Goal: Navigation & Orientation: Find specific page/section

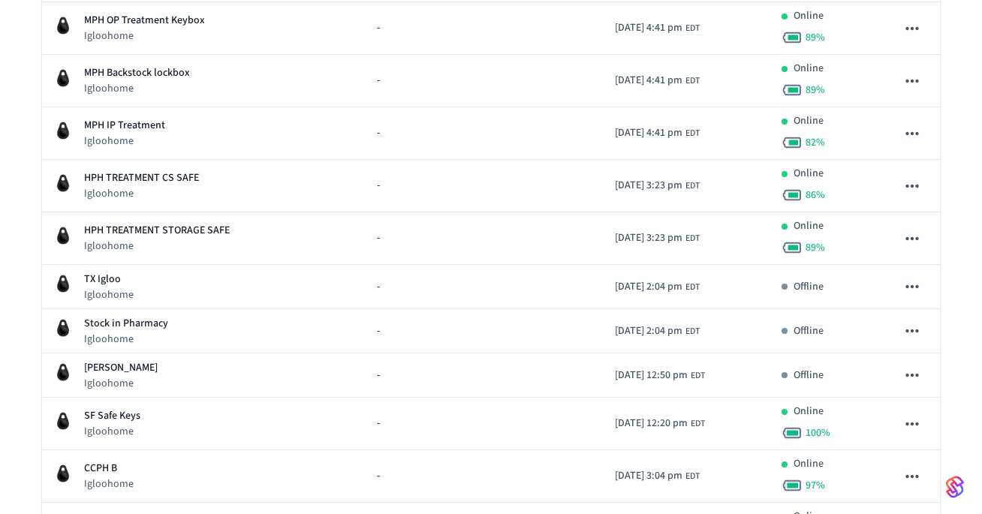
scroll to position [367, 0]
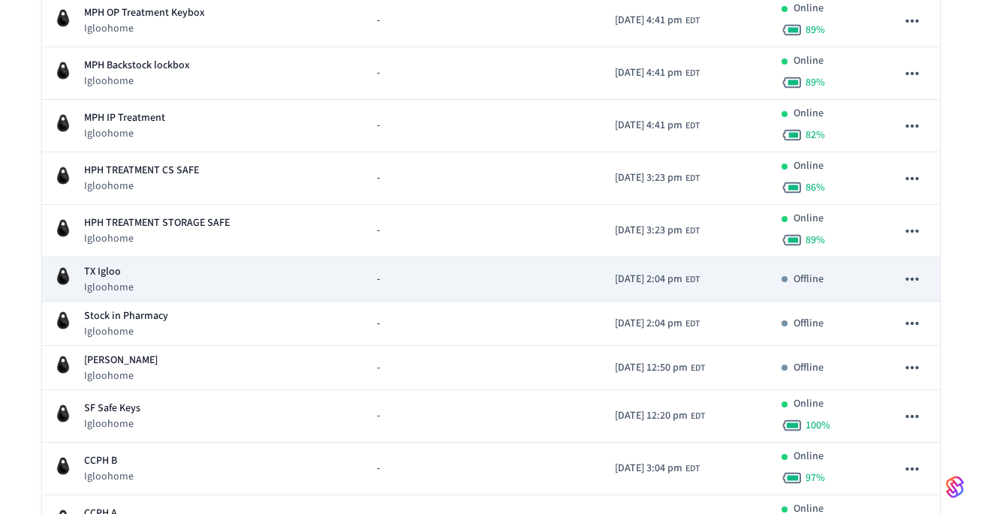
click at [250, 275] on div "TX Igloo Igloohome" at bounding box center [203, 279] width 299 height 31
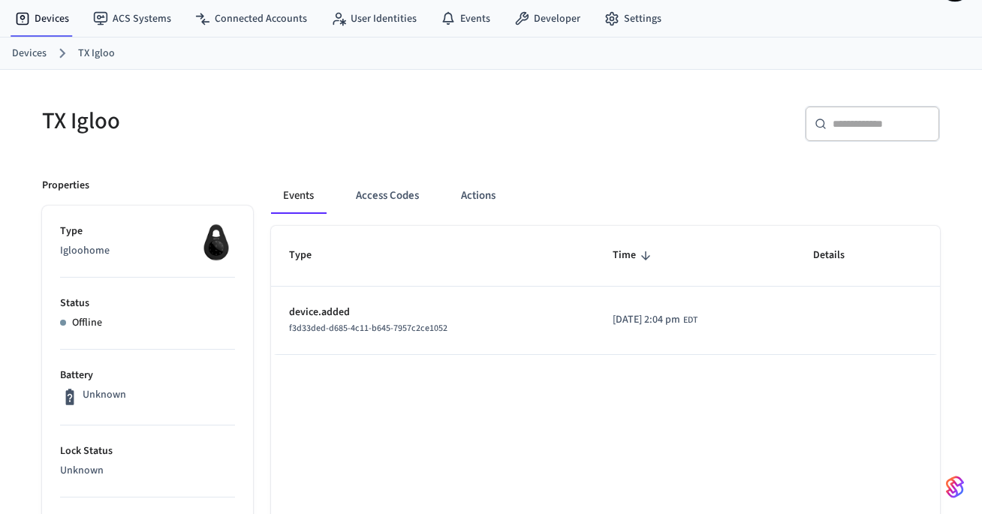
scroll to position [42, 0]
click at [29, 49] on link "Devices" at bounding box center [29, 53] width 35 height 16
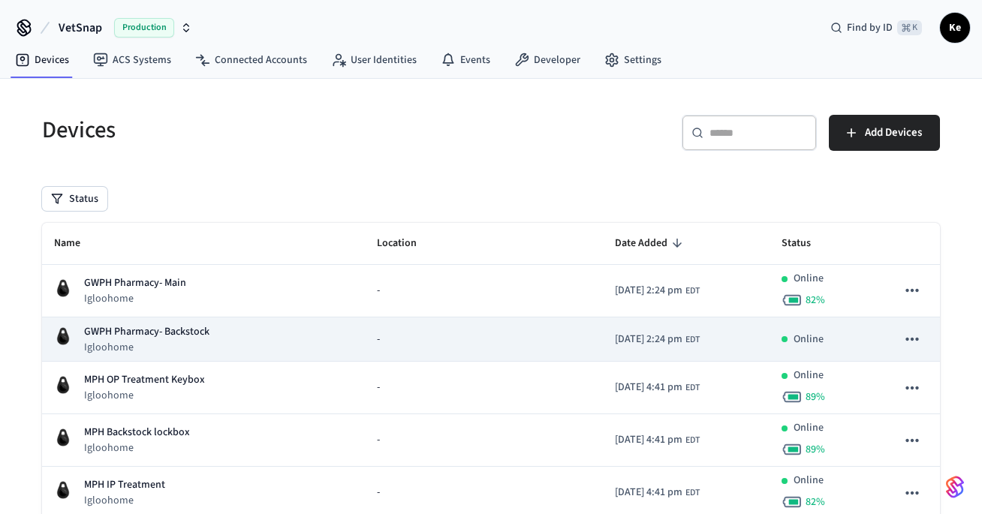
click at [390, 339] on div "-" at bounding box center [484, 340] width 214 height 16
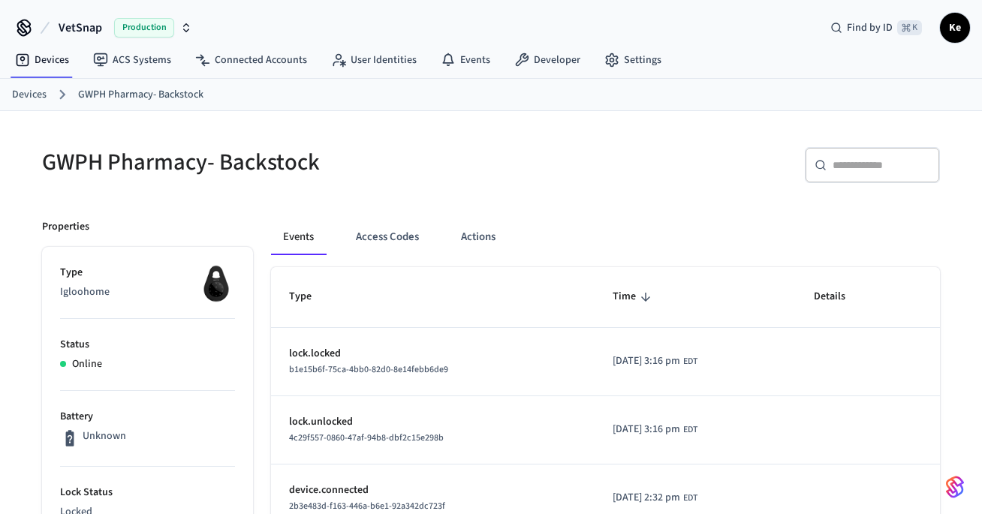
click at [29, 92] on link "Devices" at bounding box center [29, 95] width 35 height 16
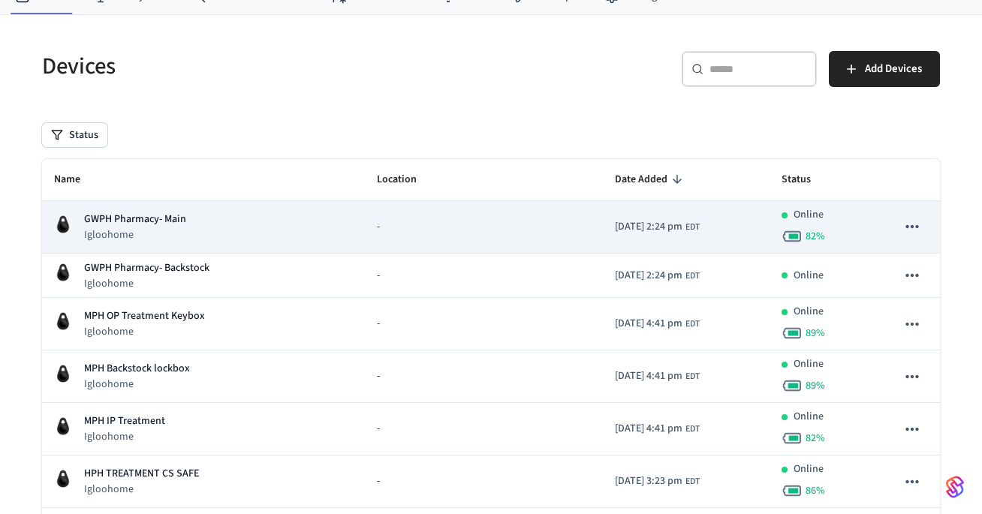
scroll to position [68, 0]
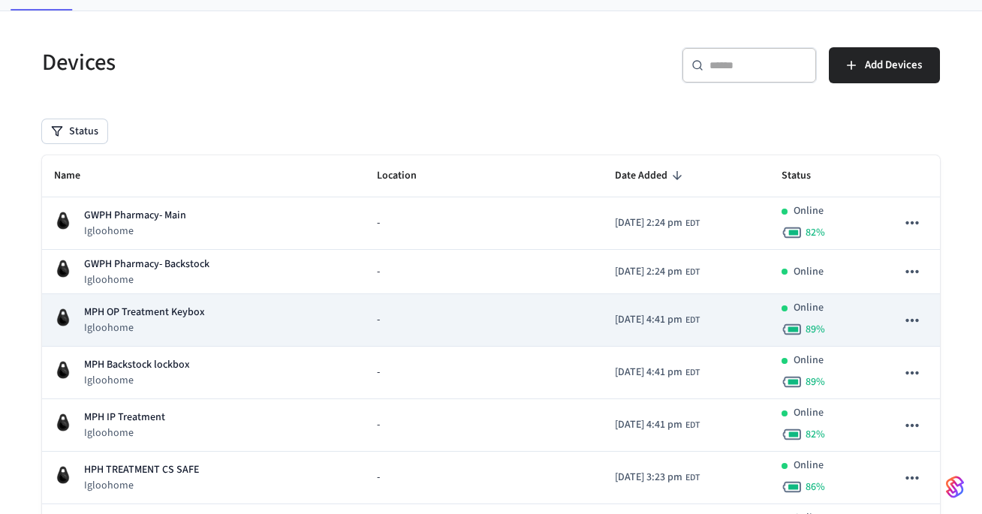
click at [260, 325] on div "MPH OP Treatment Keybox Igloohome" at bounding box center [203, 320] width 299 height 31
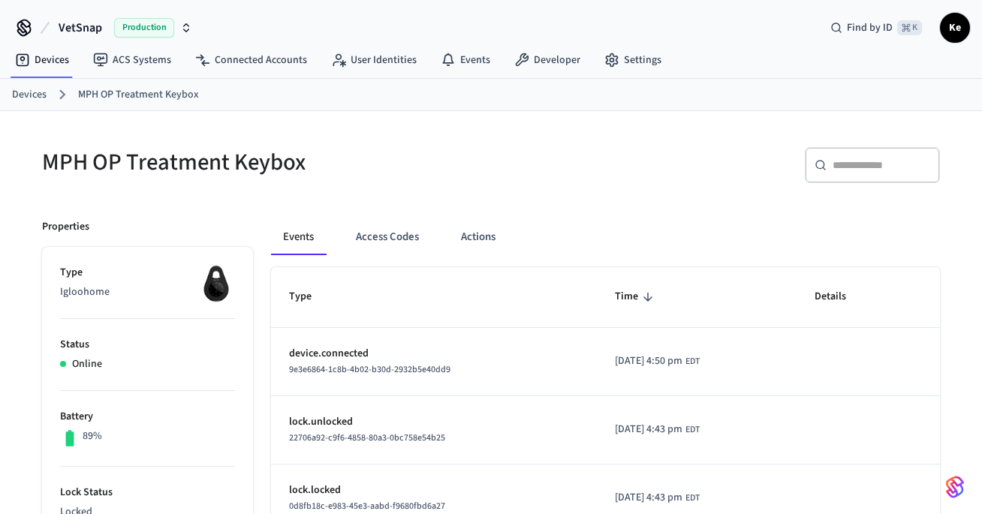
click at [23, 92] on link "Devices" at bounding box center [29, 95] width 35 height 16
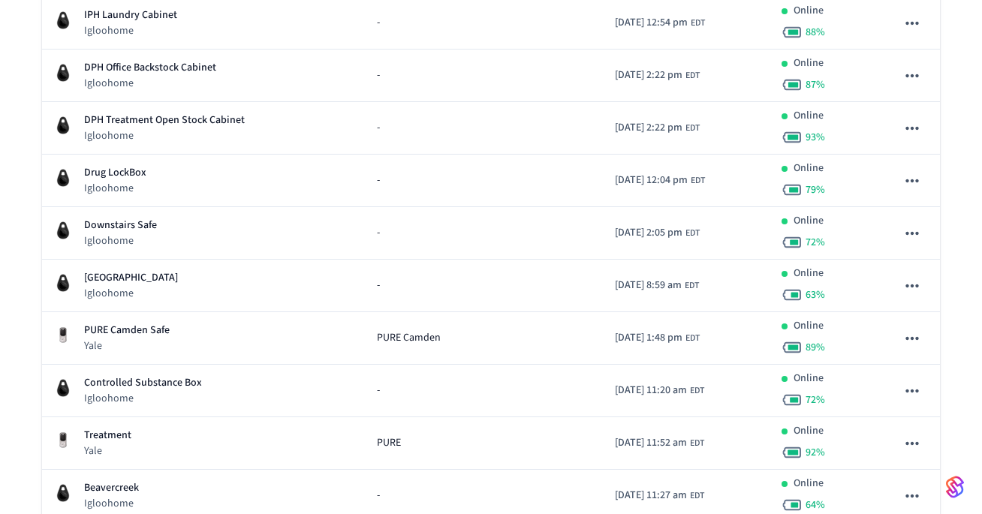
scroll to position [1182, 0]
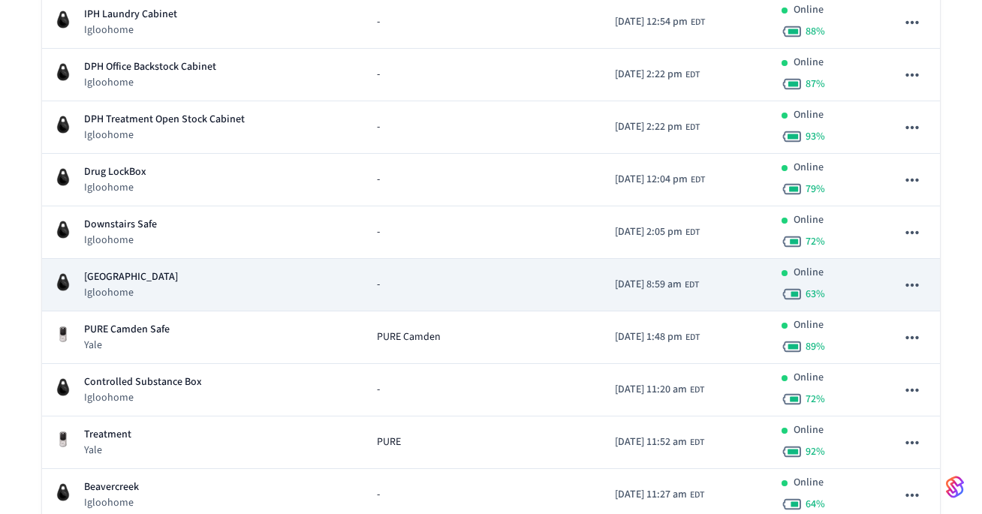
click at [150, 277] on div "[GEOGRAPHIC_DATA] Igloohome" at bounding box center [203, 284] width 299 height 31
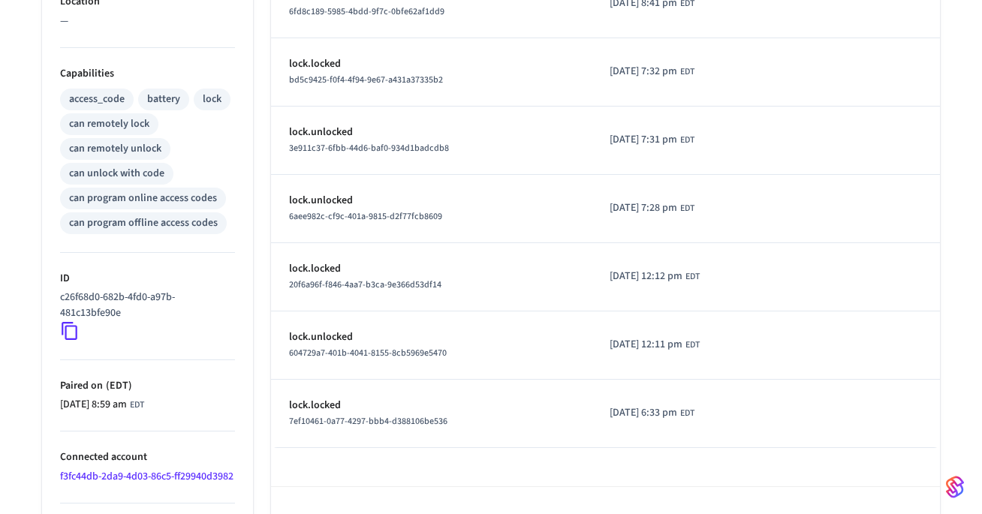
scroll to position [624, 0]
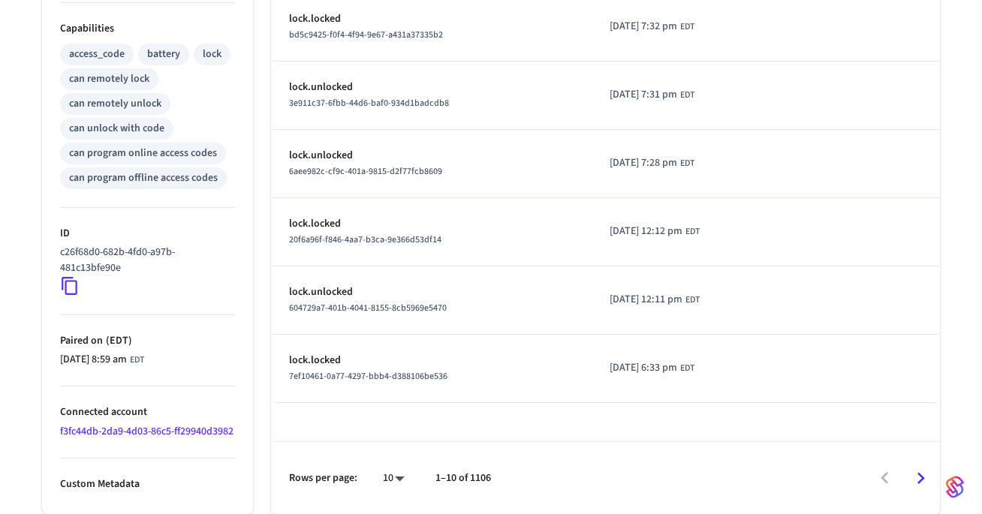
click at [919, 475] on icon "Go to next page" at bounding box center [920, 478] width 23 height 23
click at [917, 474] on icon "Go to next page" at bounding box center [920, 478] width 23 height 23
click at [912, 469] on icon "Go to next page" at bounding box center [920, 478] width 23 height 23
click at [917, 477] on icon "Go to next page" at bounding box center [920, 478] width 23 height 23
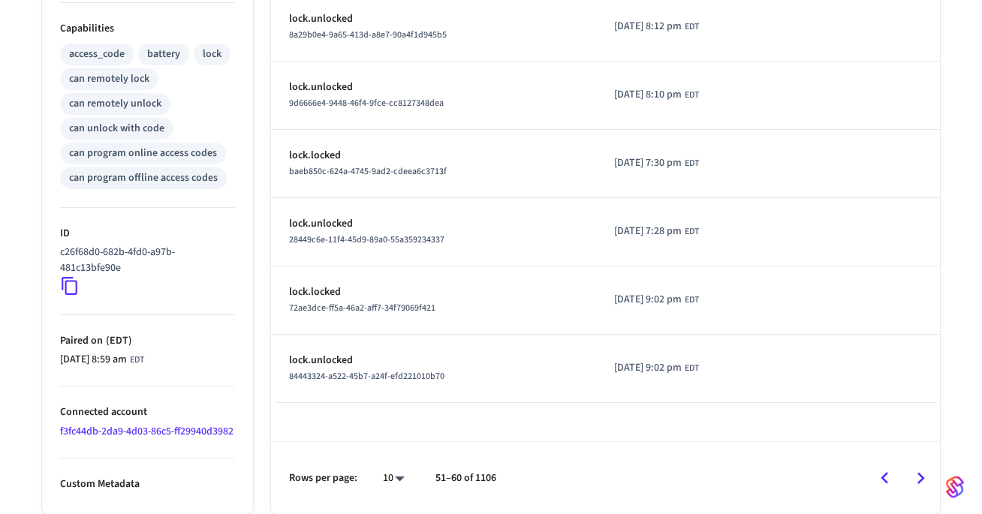
click at [917, 474] on icon "Go to next page" at bounding box center [920, 478] width 23 height 23
click at [911, 474] on icon "Go to next page" at bounding box center [920, 478] width 23 height 23
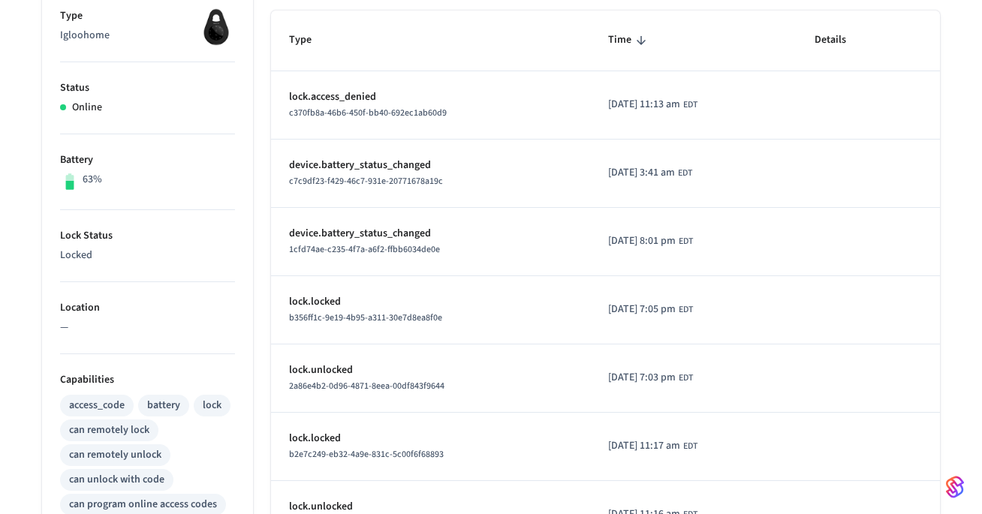
scroll to position [121, 0]
